Goal: Task Accomplishment & Management: Manage account settings

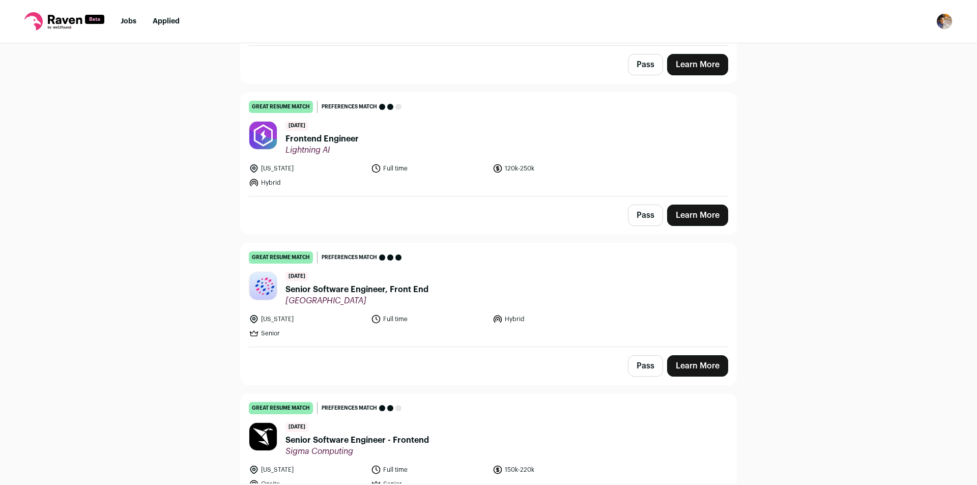
scroll to position [967, 0]
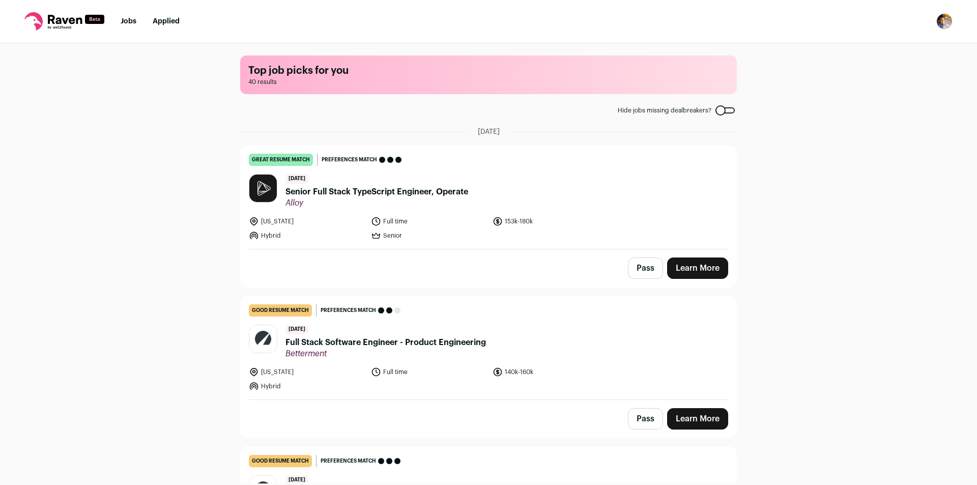
click at [644, 271] on button "Pass" at bounding box center [645, 268] width 35 height 21
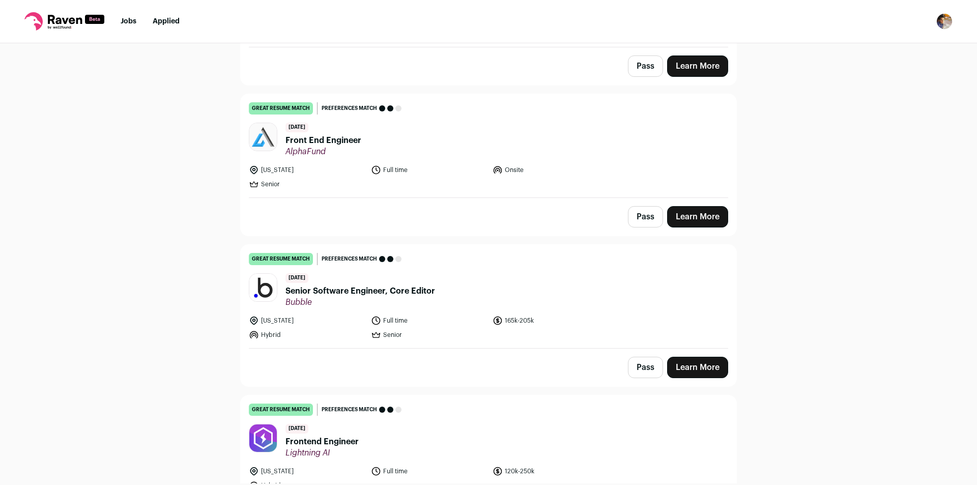
scroll to position [662, 0]
